Goal: Task Accomplishment & Management: Use online tool/utility

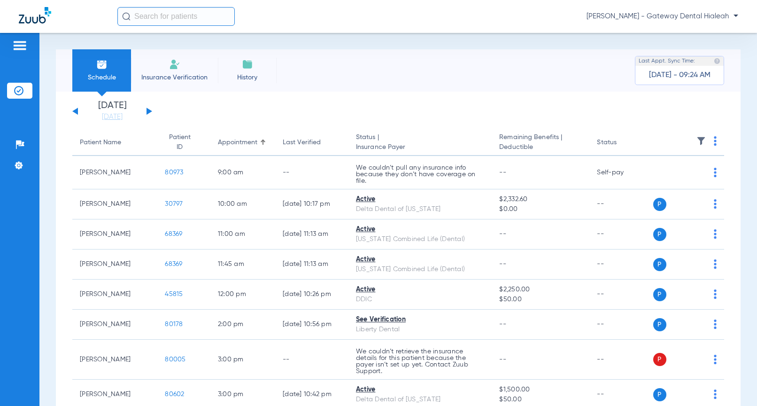
click at [701, 8] on div "[PERSON_NAME] - Gateway Dental Hialeah" at bounding box center [427, 16] width 621 height 19
click at [703, 16] on span "[PERSON_NAME] - Gateway Dental Hialeah" at bounding box center [663, 16] width 152 height 9
click at [701, 34] on span "Account Selection" at bounding box center [703, 33] width 53 height 7
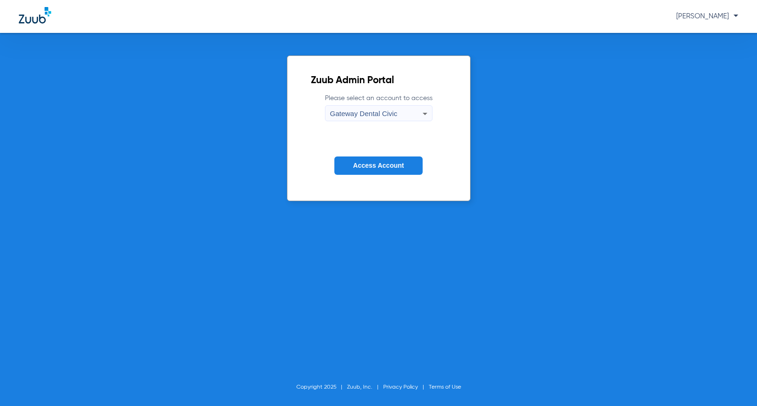
click at [343, 117] on span "Gateway Dental Civic" at bounding box center [363, 113] width 67 height 8
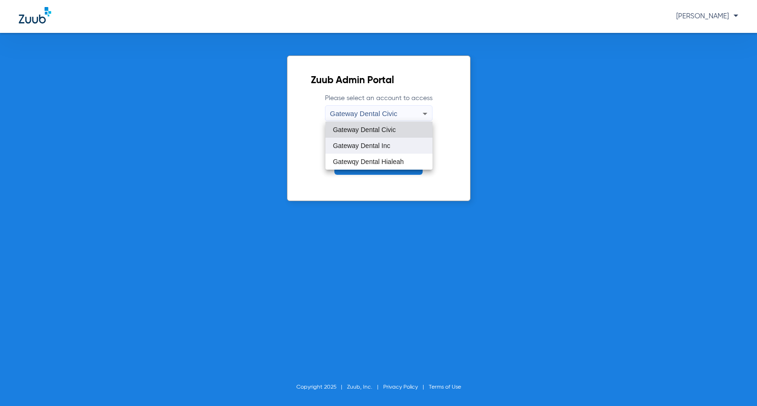
click at [359, 143] on span "Gateway Dental Inc" at bounding box center [361, 145] width 57 height 7
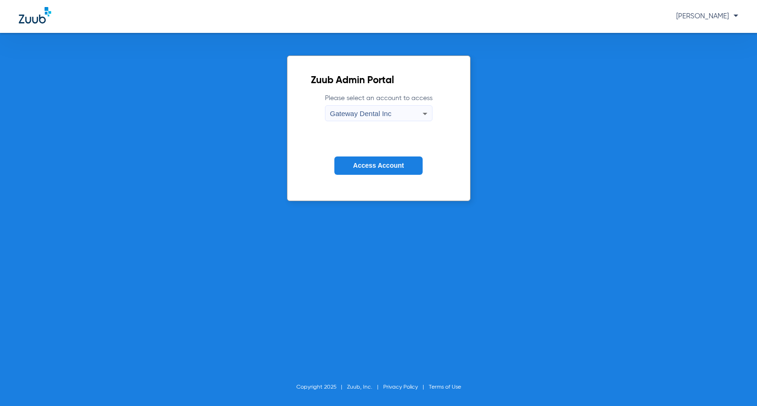
drag, startPoint x: 365, startPoint y: 165, endPoint x: 422, endPoint y: 194, distance: 64.1
click at [365, 165] on span "Access Account" at bounding box center [378, 166] width 51 height 8
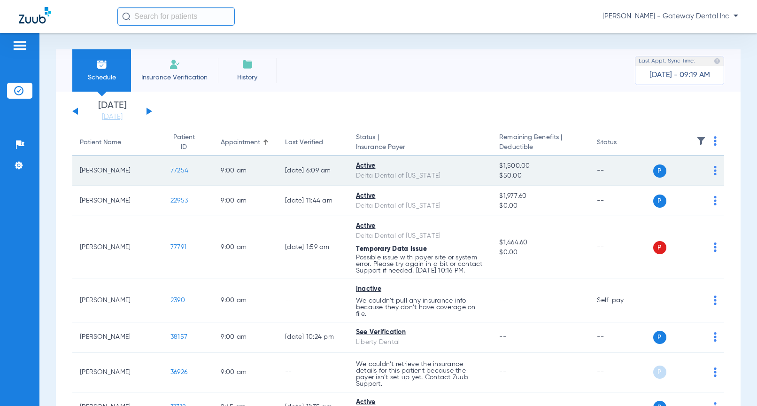
drag, startPoint x: 154, startPoint y: 170, endPoint x: 168, endPoint y: 169, distance: 14.6
click at [163, 170] on td "77254" at bounding box center [188, 171] width 50 height 30
click at [170, 169] on span "77254" at bounding box center [179, 170] width 18 height 7
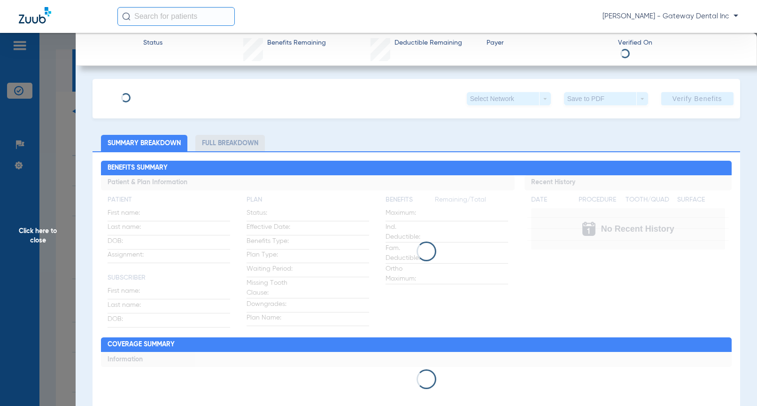
type input "[PERSON_NAME]"
type input "[DATE]"
type input "6124007832"
type input "61241000"
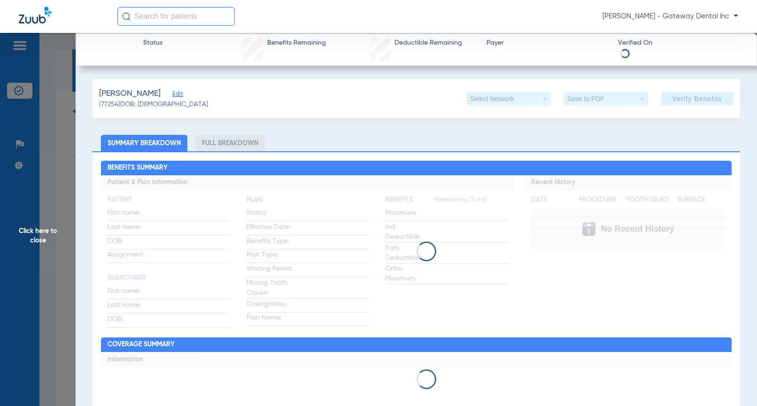
click at [178, 94] on span "Edit" at bounding box center [176, 95] width 8 height 9
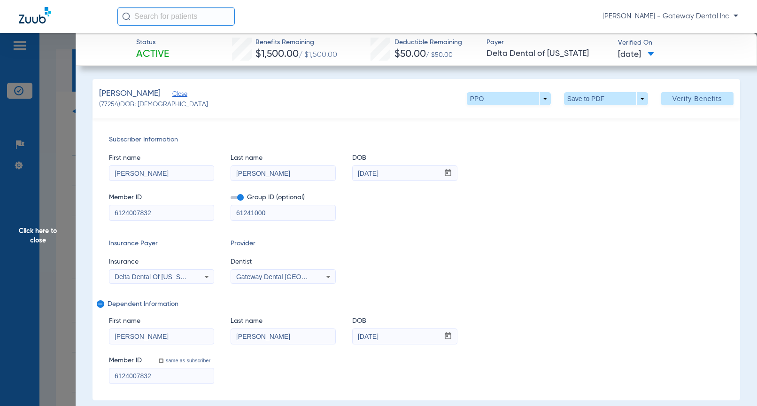
click at [276, 278] on span "Gateway Dental [GEOGRAPHIC_DATA] 1184925653" at bounding box center [313, 277] width 155 height 8
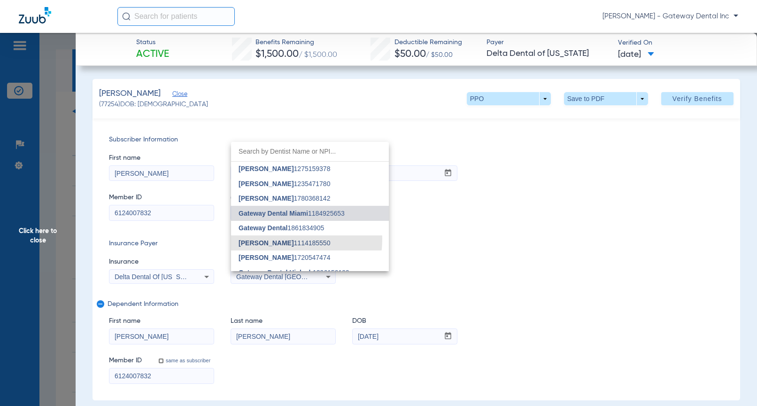
click at [270, 239] on span "[PERSON_NAME]" at bounding box center [266, 243] width 55 height 8
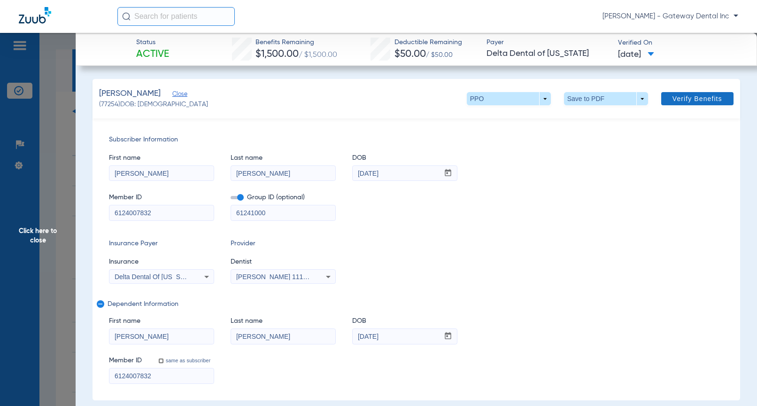
click at [680, 101] on span "Verify Benefits" at bounding box center [698, 99] width 50 height 8
